Goal: Task Accomplishment & Management: Use online tool/utility

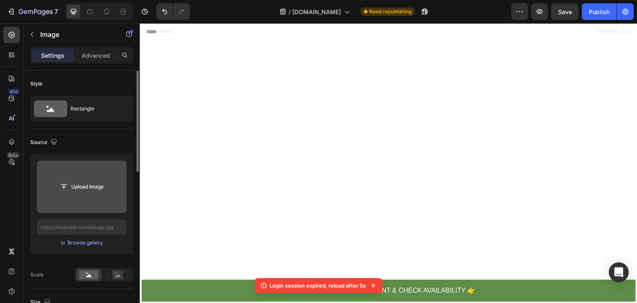
scroll to position [3879, 0]
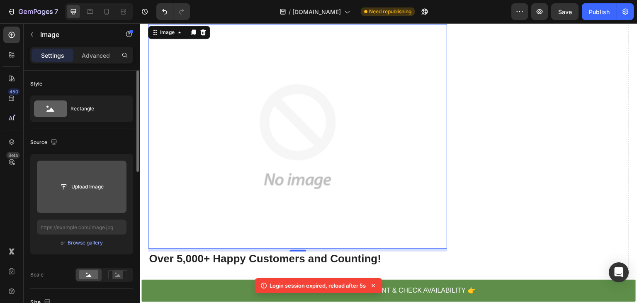
click at [85, 187] on input "file" at bounding box center [81, 186] width 57 height 14
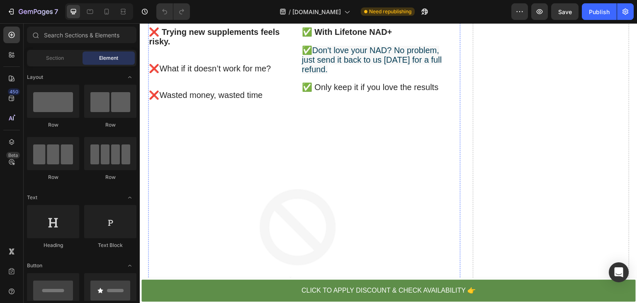
scroll to position [3775, 0]
click at [265, 153] on img at bounding box center [297, 240] width 299 height 224
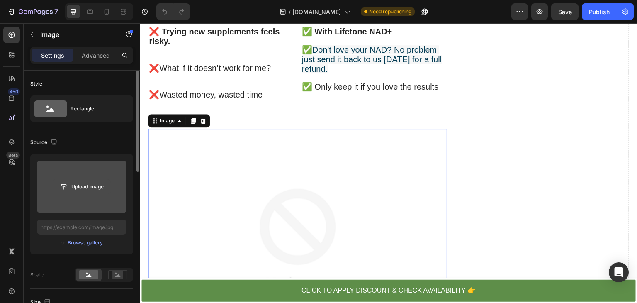
click at [94, 187] on input "file" at bounding box center [81, 186] width 57 height 14
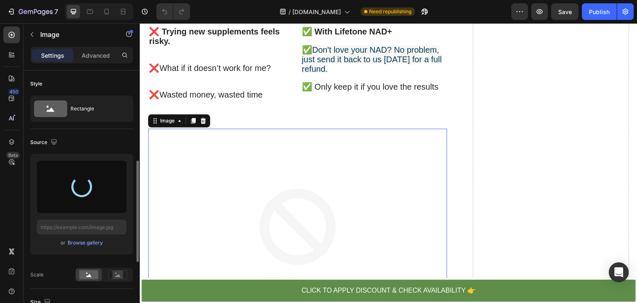
scroll to position [66, 0]
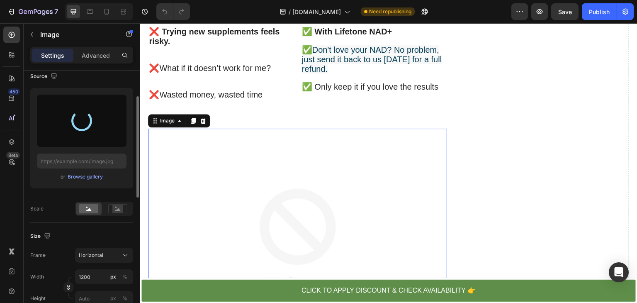
type input "[URL][DOMAIN_NAME]"
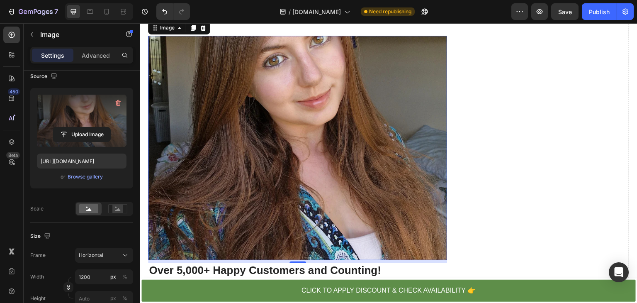
scroll to position [3867, 0]
click at [118, 103] on icon "button" at bounding box center [117, 103] width 1 height 2
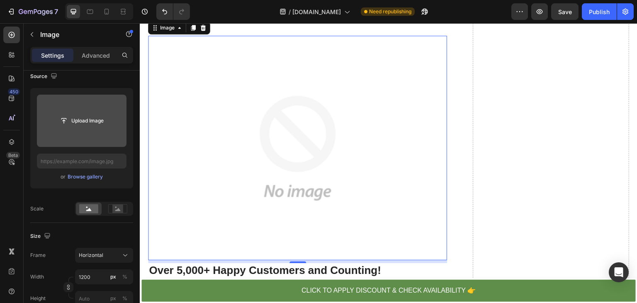
click at [85, 120] on input "file" at bounding box center [81, 121] width 57 height 14
click at [81, 111] on input "file" at bounding box center [82, 120] width 90 height 52
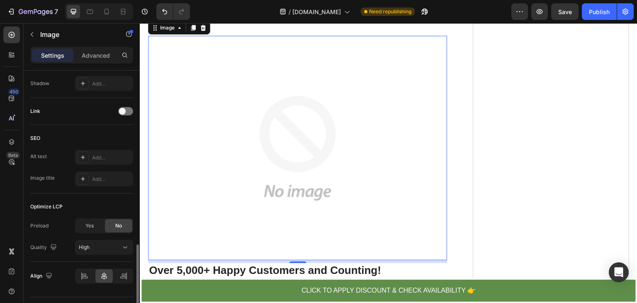
type input "[URL][DOMAIN_NAME]"
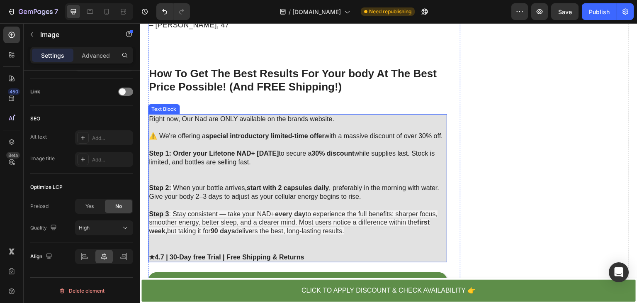
scroll to position [4449, 0]
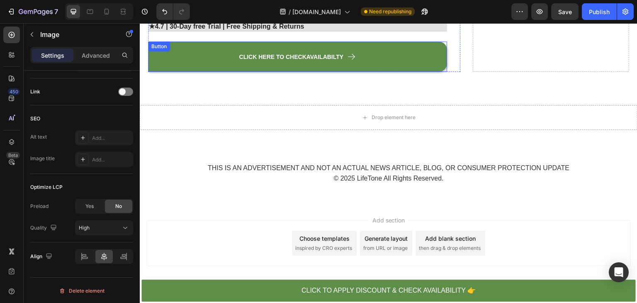
click at [186, 61] on link "CLICK HERE TO CHECK AVAILABILTY" at bounding box center [297, 56] width 299 height 30
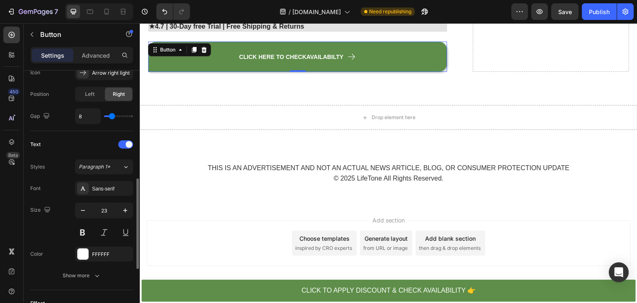
scroll to position [467, 0]
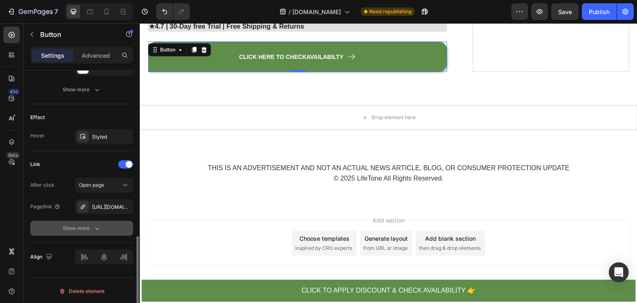
click at [101, 233] on button "Show more" at bounding box center [81, 227] width 103 height 15
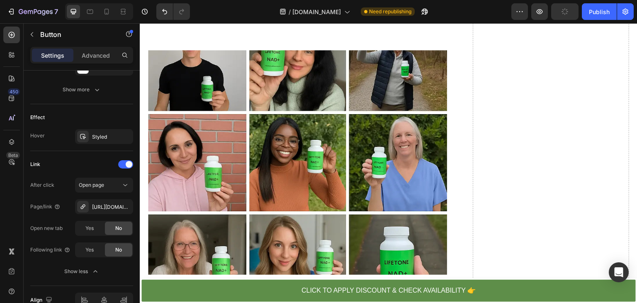
scroll to position [3854, 0]
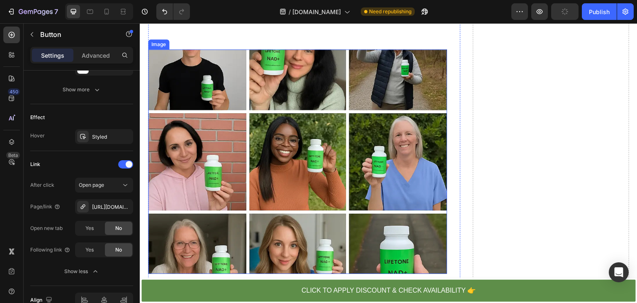
click at [330, 143] on img at bounding box center [297, 161] width 299 height 224
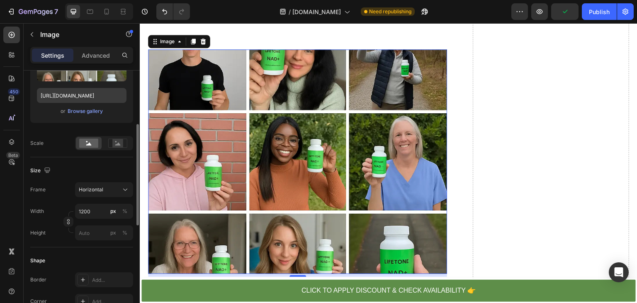
scroll to position [133, 0]
click at [123, 189] on icon at bounding box center [125, 188] width 8 height 8
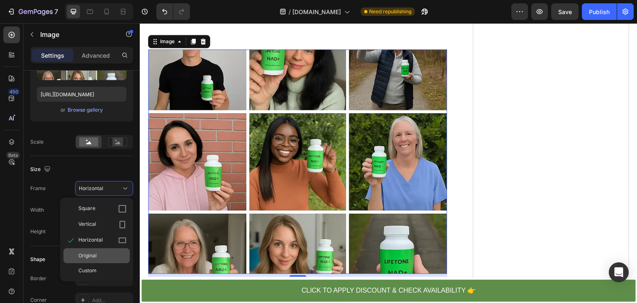
click at [103, 252] on div "Original" at bounding box center [102, 255] width 48 height 7
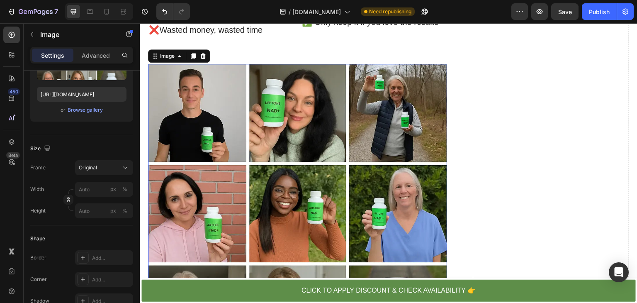
scroll to position [3837, 0]
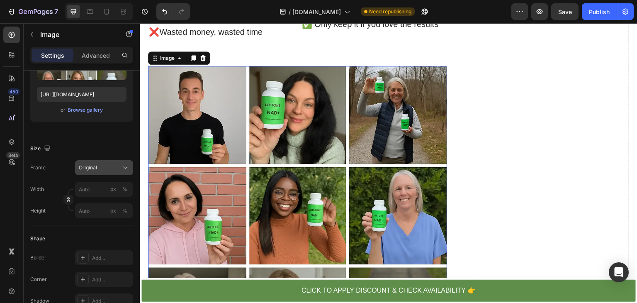
click at [107, 169] on div "Original" at bounding box center [99, 167] width 41 height 7
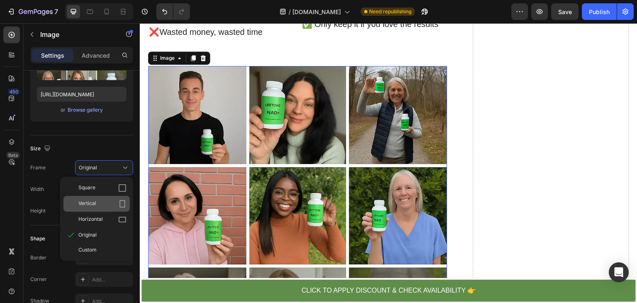
click at [108, 201] on div "Vertical" at bounding box center [102, 203] width 48 height 8
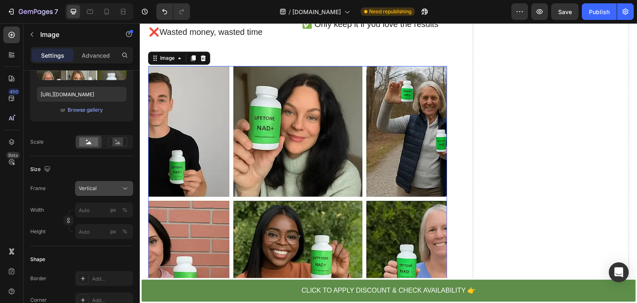
click at [123, 181] on button "Vertical" at bounding box center [104, 188] width 58 height 15
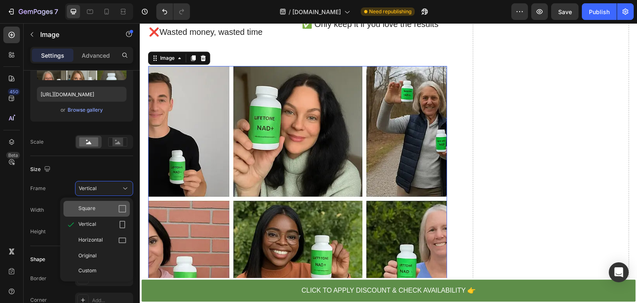
click at [116, 211] on div "Square" at bounding box center [102, 208] width 48 height 8
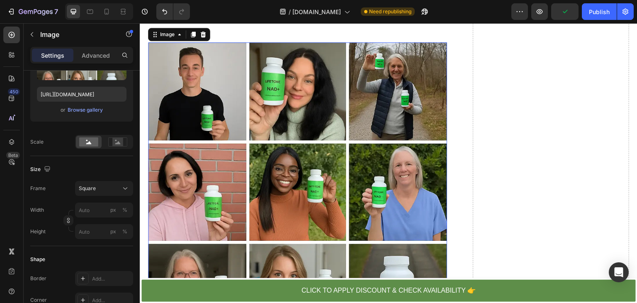
scroll to position [3865, 0]
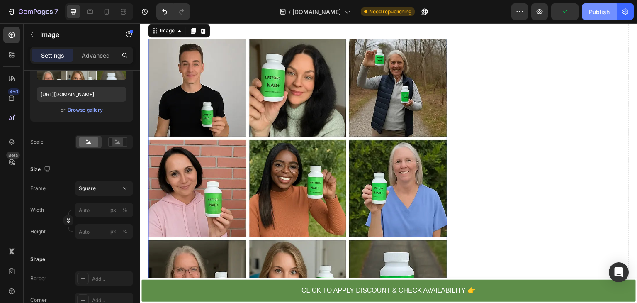
click at [604, 17] on button "Publish" at bounding box center [598, 11] width 35 height 17
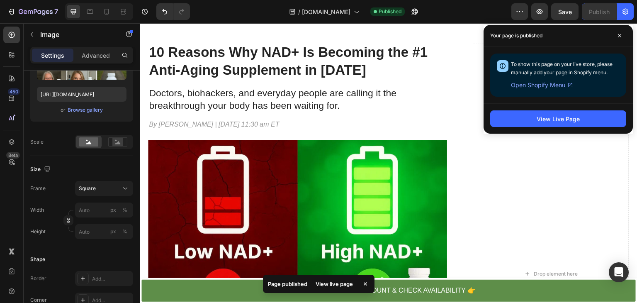
scroll to position [0, 0]
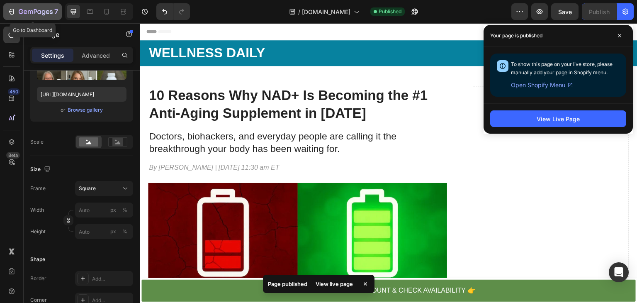
click at [9, 12] on icon "button" at bounding box center [11, 11] width 4 height 2
